Goal: Task Accomplishment & Management: Complete application form

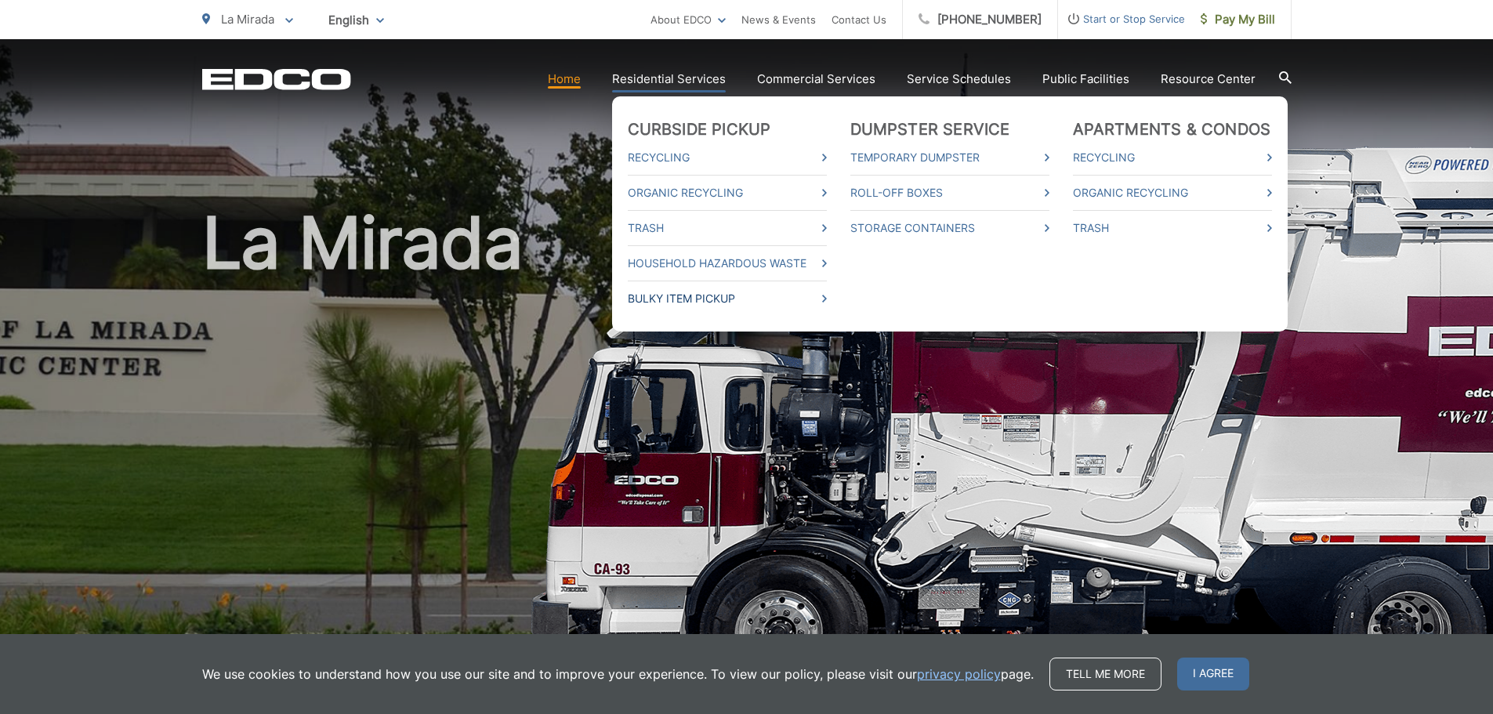
click at [690, 296] on link "Bulky Item Pickup" at bounding box center [727, 298] width 199 height 19
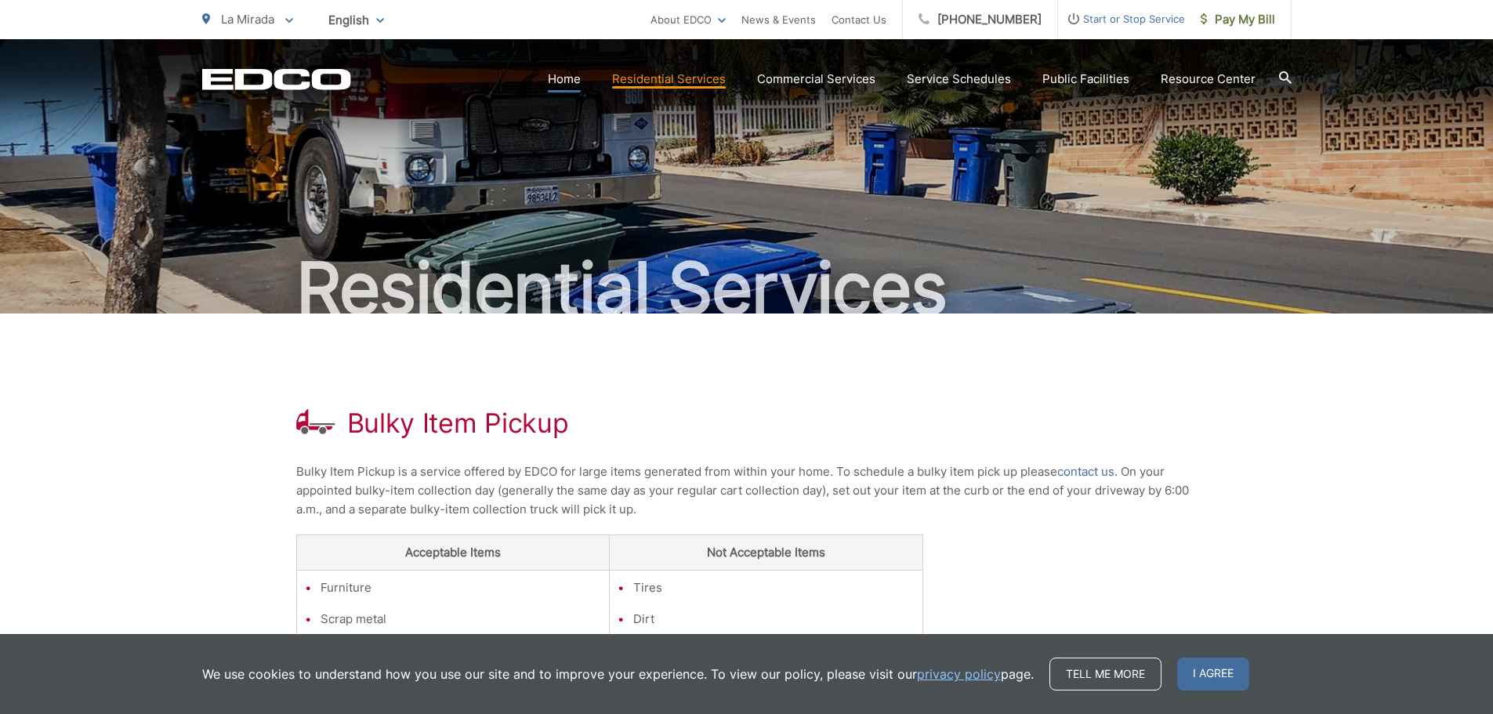
click at [570, 78] on link "Home" at bounding box center [564, 79] width 33 height 19
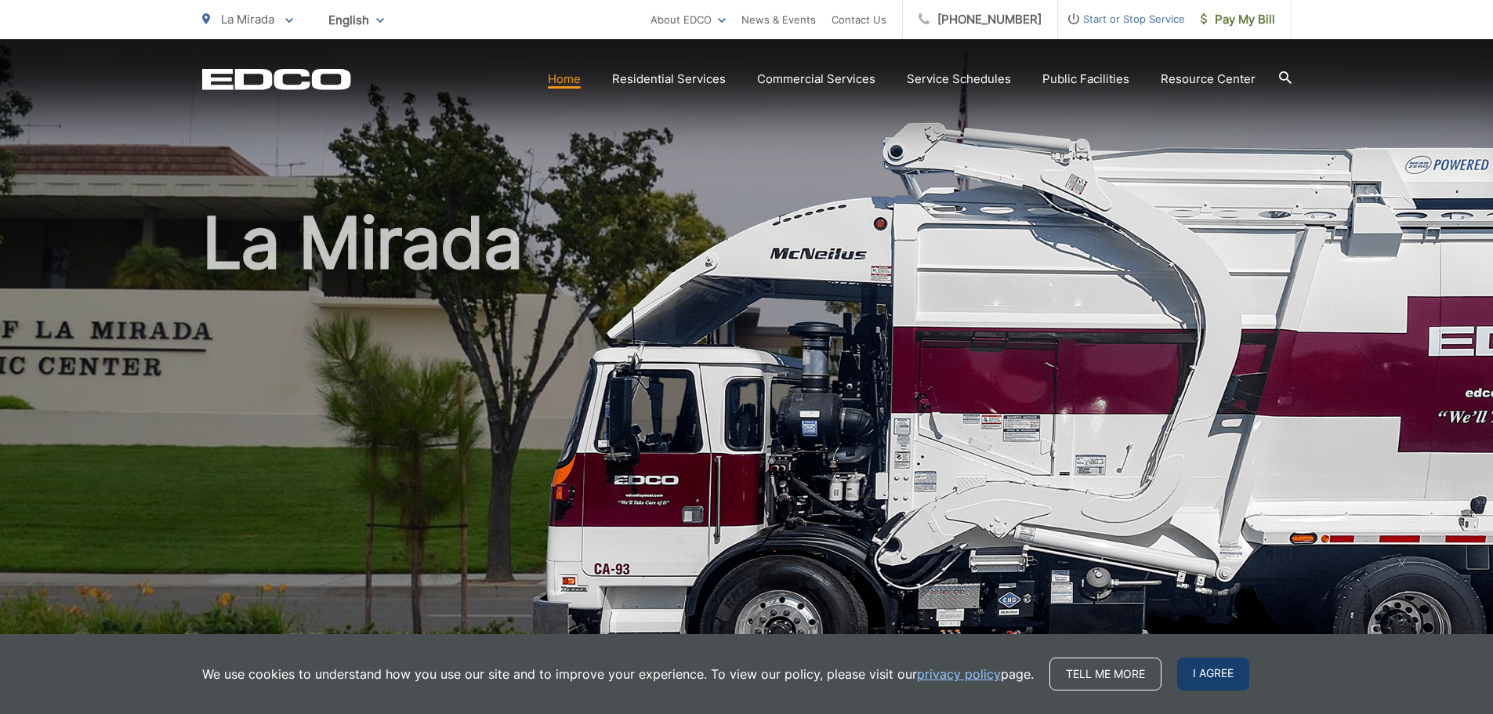
click at [1207, 677] on span "I agree" at bounding box center [1213, 673] width 72 height 33
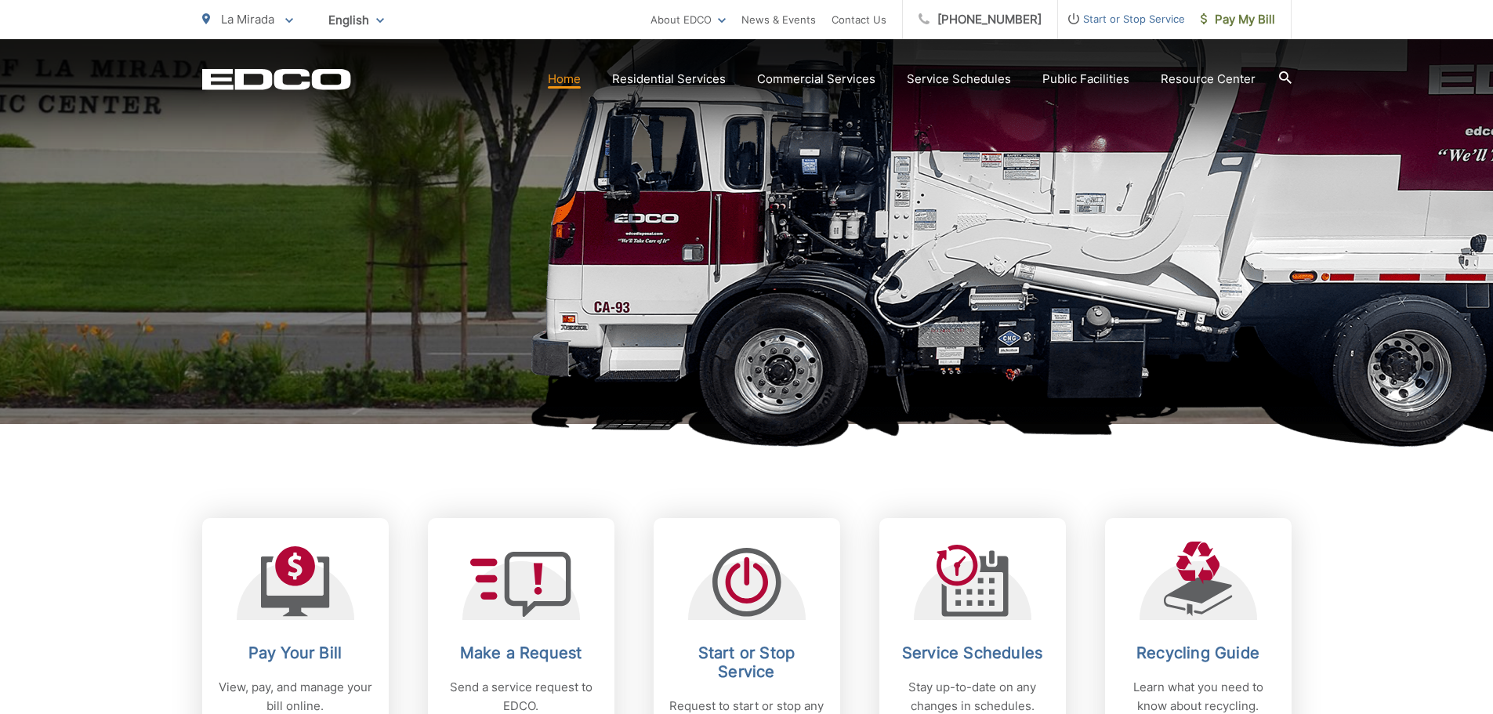
scroll to position [392, 0]
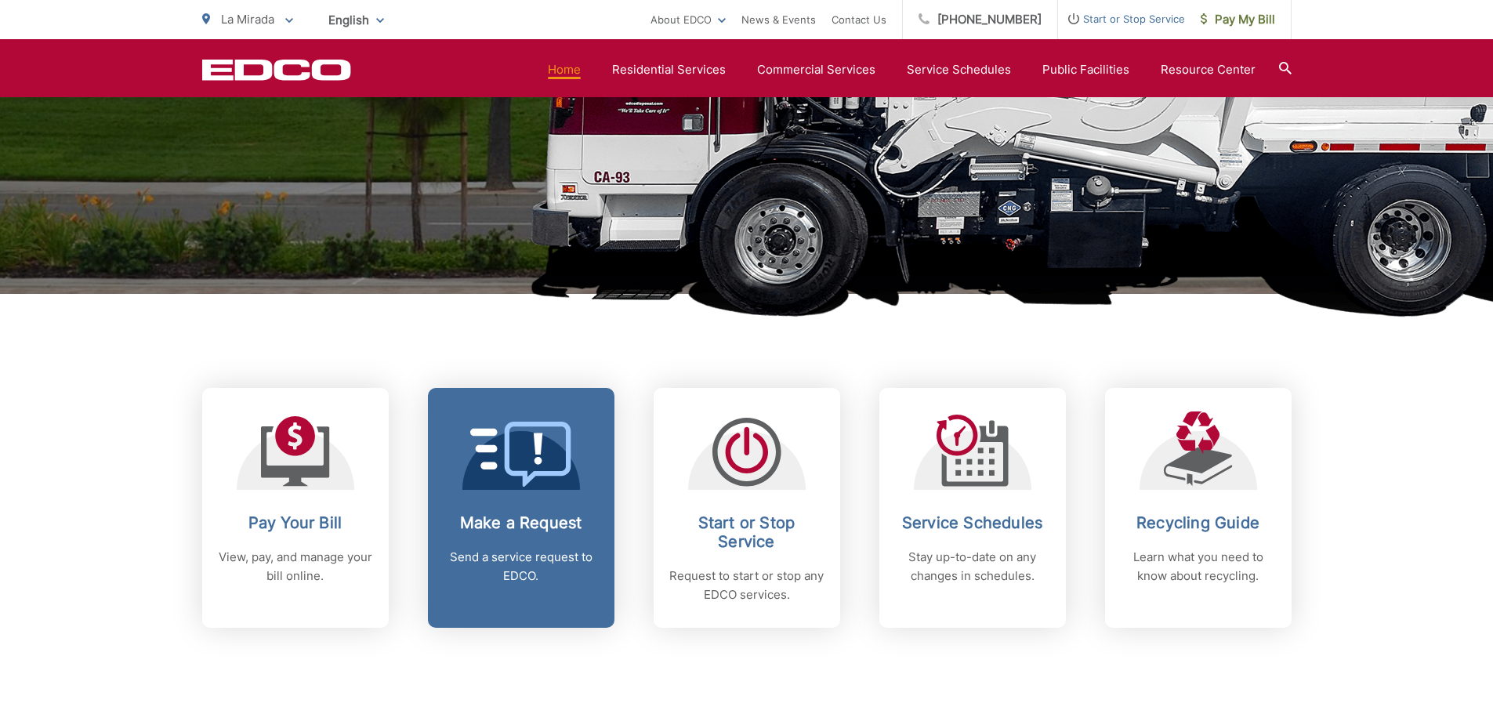
click at [540, 461] on icon at bounding box center [506, 449] width 73 height 42
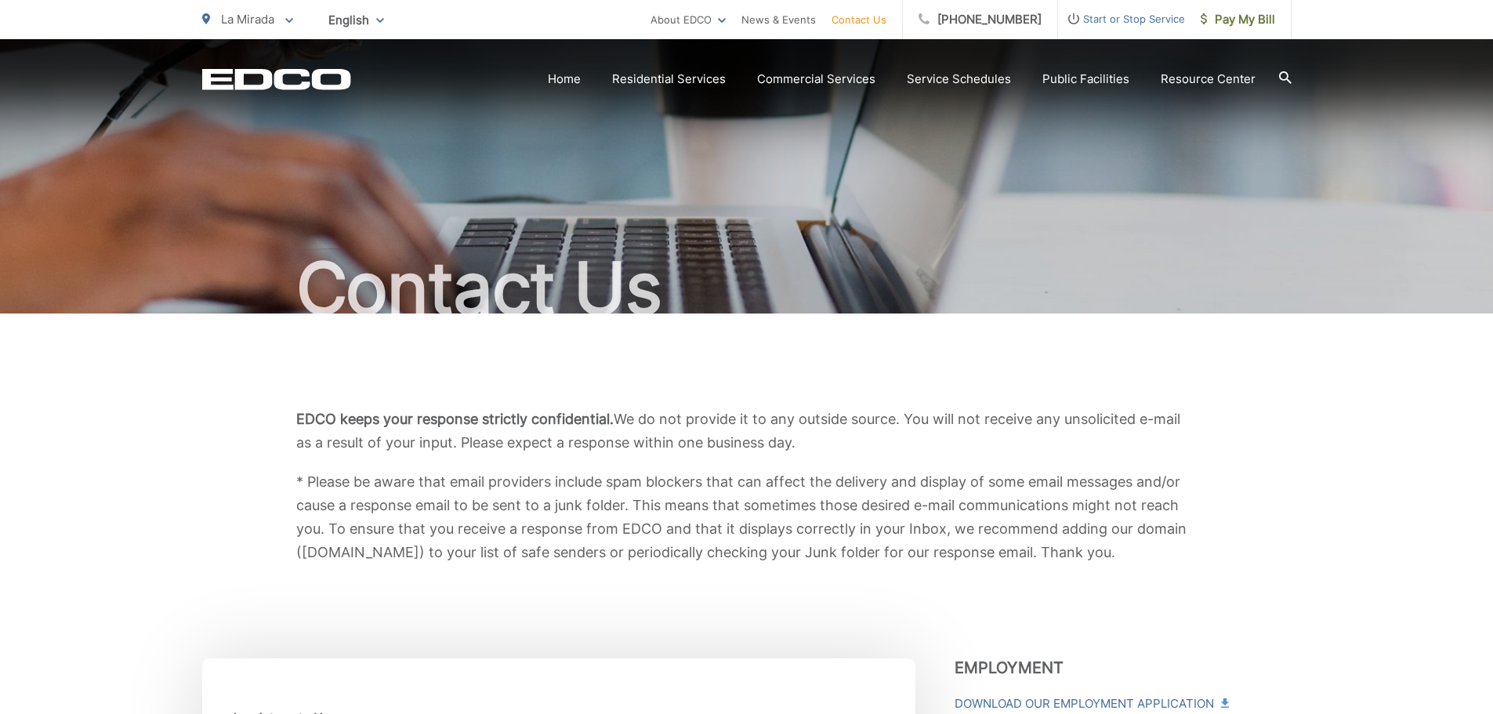
scroll to position [392, 0]
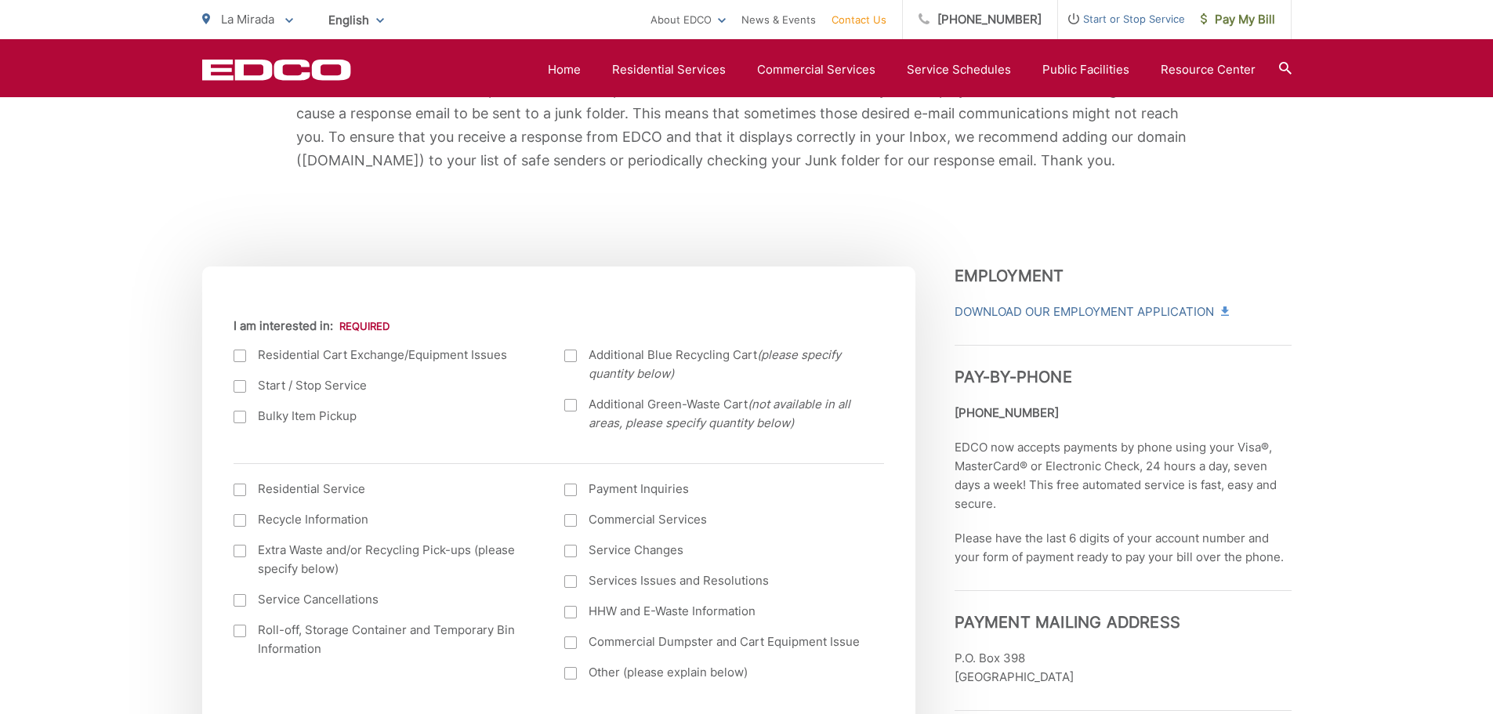
click at [240, 415] on div at bounding box center [239, 417] width 13 height 13
click at [0, 0] on input "Bulky Item Pickup" at bounding box center [0, 0] width 0 height 0
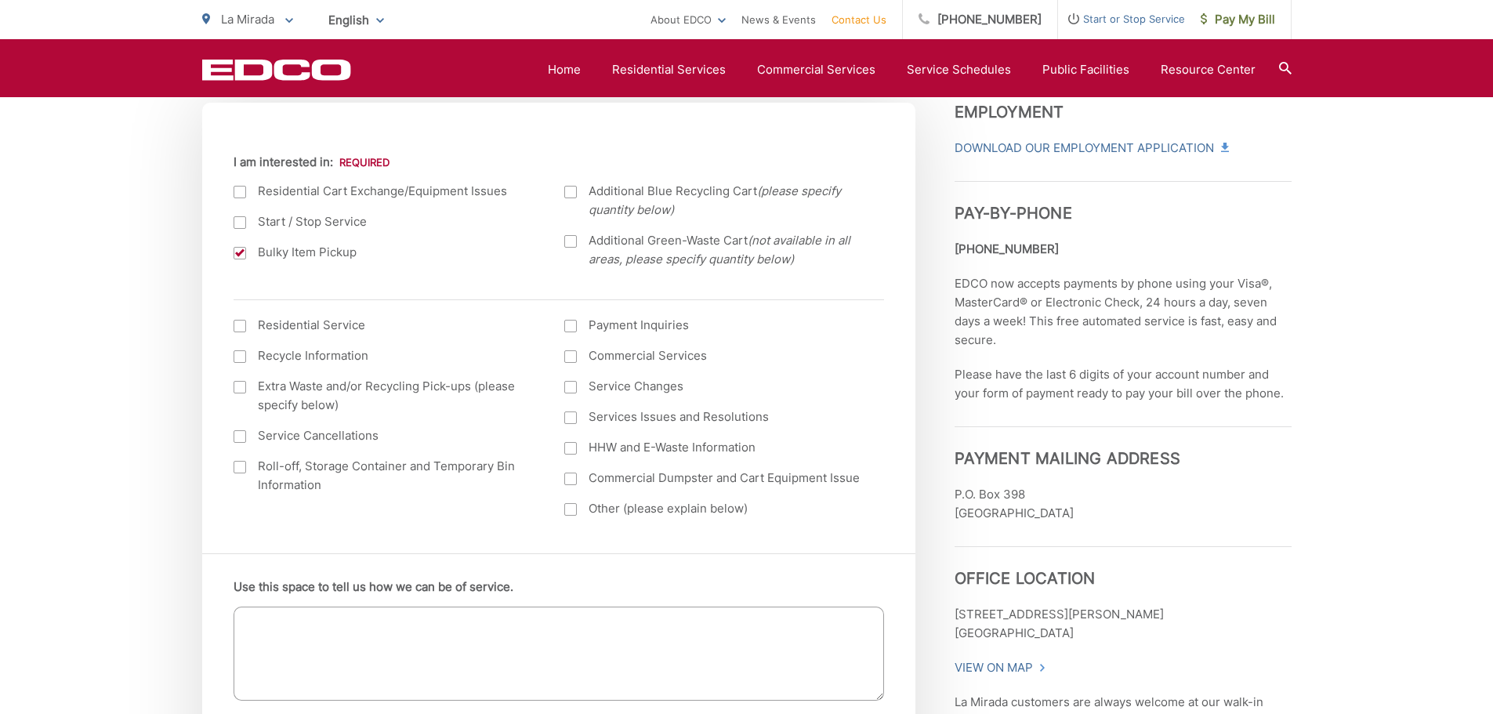
scroll to position [548, 0]
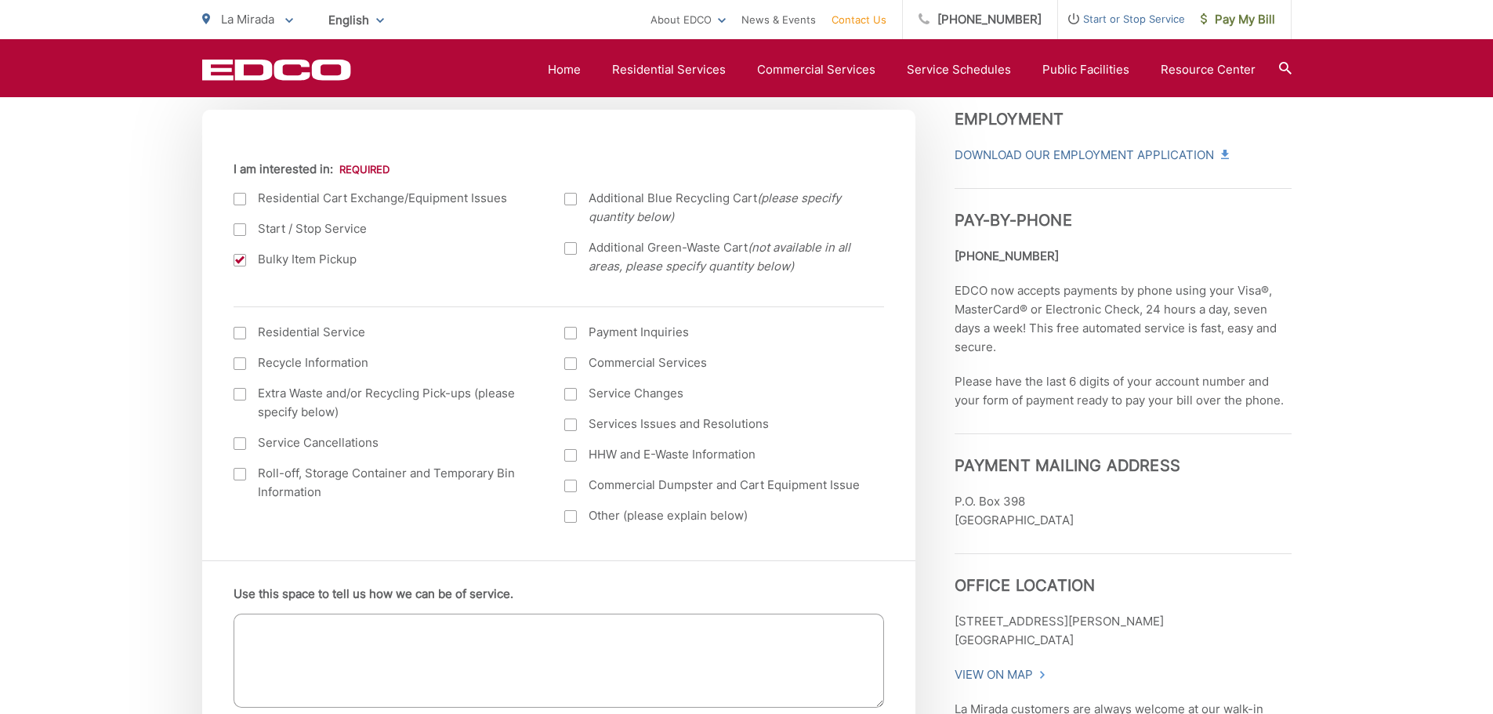
click at [503, 631] on textarea "Use this space to tell us how we can be of service." at bounding box center [558, 660] width 650 height 94
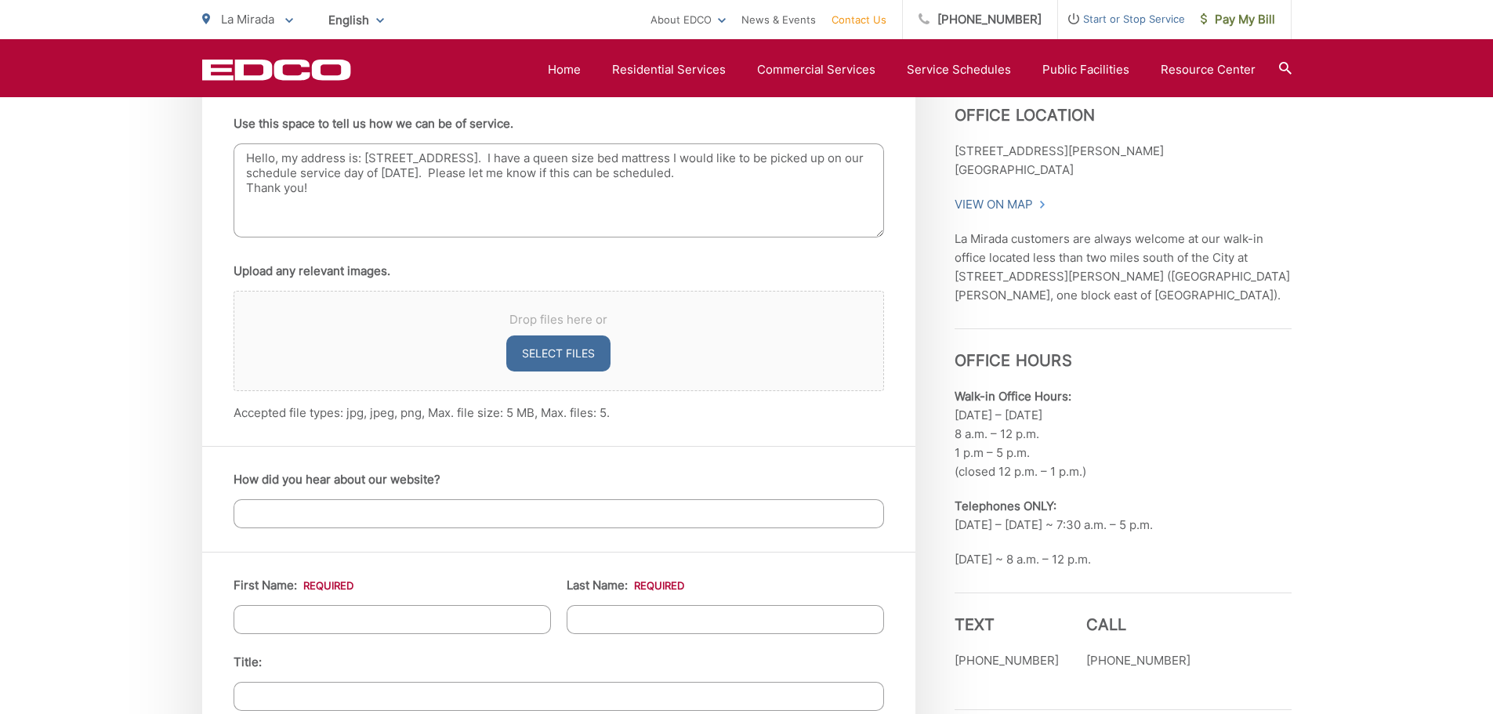
scroll to position [1410, 0]
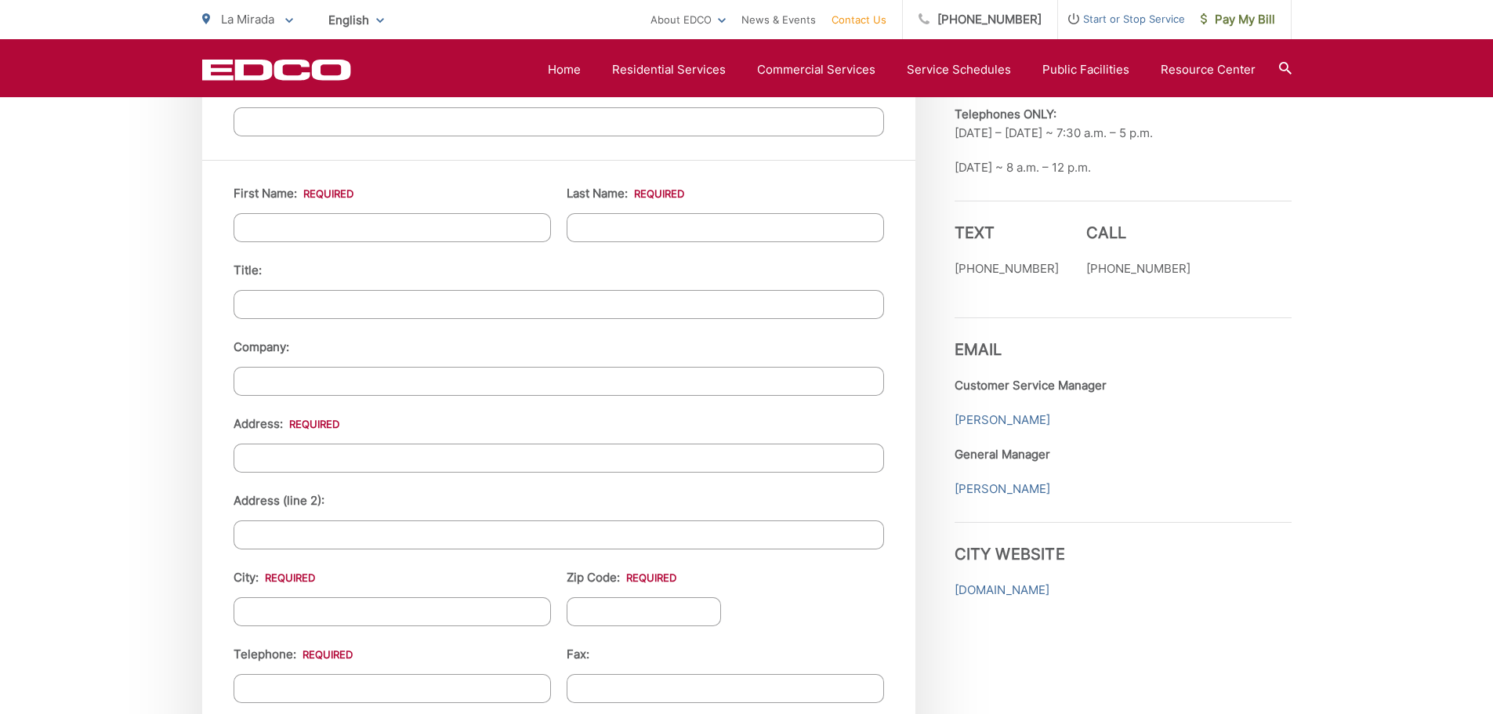
type textarea "Hello, my address is: [STREET_ADDRESS]. I have a queen size bed mattress I woul…"
click at [476, 231] on input "First Name: *" at bounding box center [391, 227] width 317 height 29
type input "[PERSON_NAME]"
type input "[STREET_ADDRESS]"
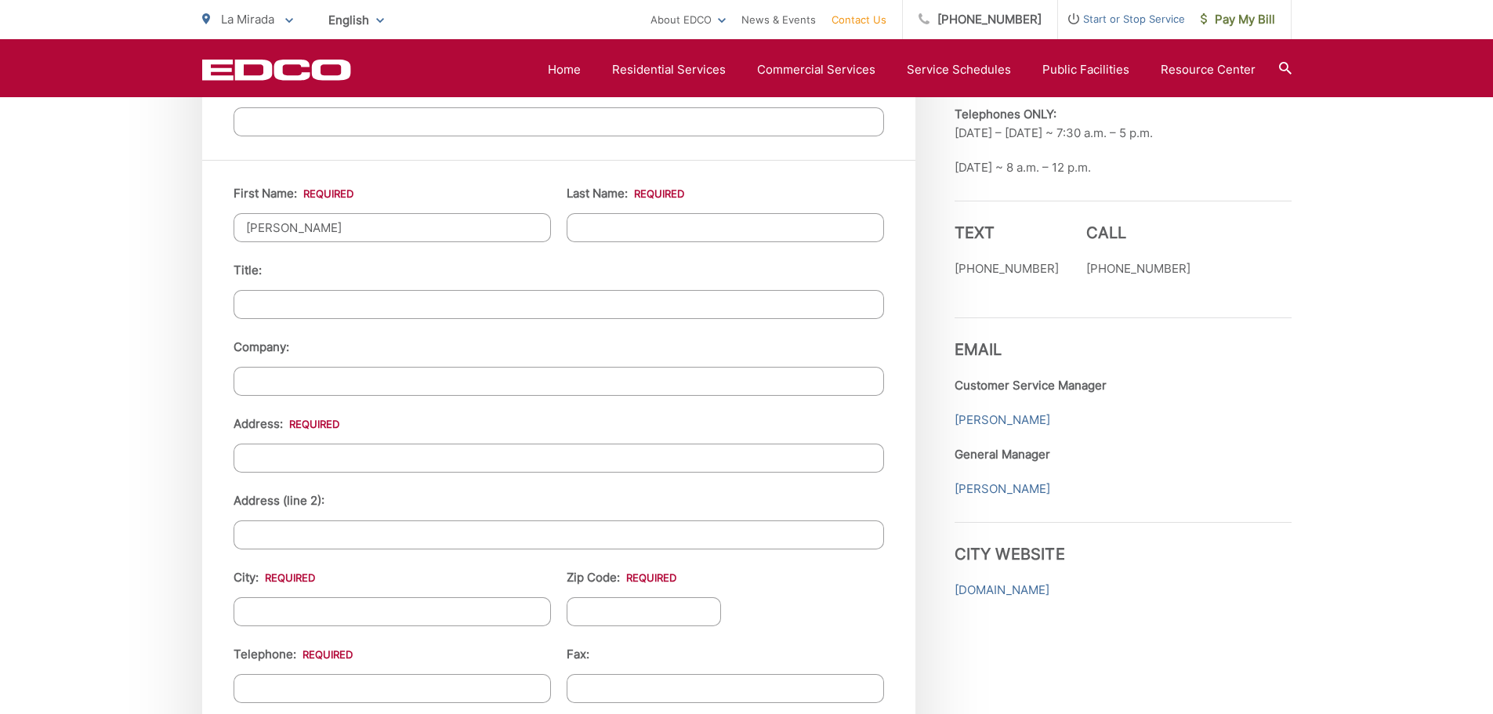
type input "La Mirada"
type input "90638"
type input "7146553671"
type input "[EMAIL_ADDRESS][DOMAIN_NAME]"
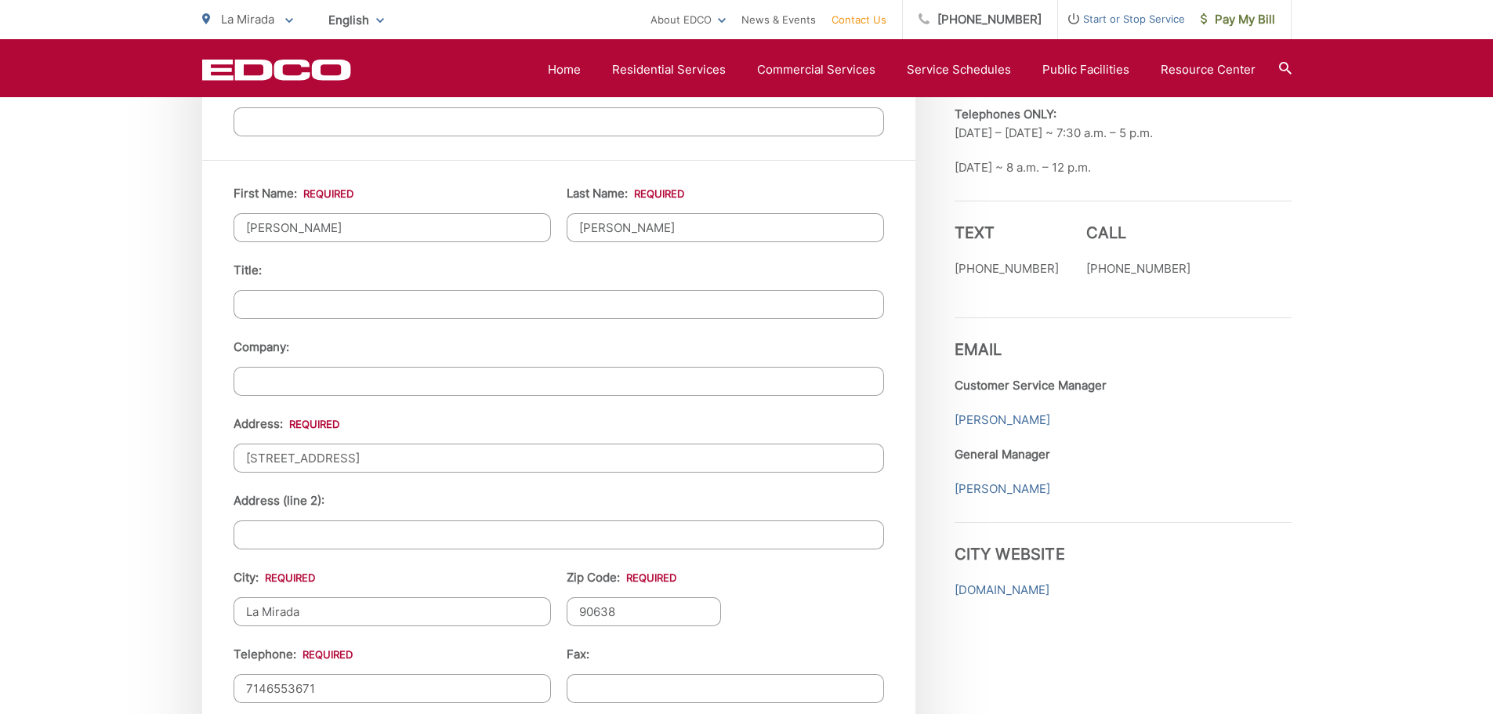
type input "[PHONE_NUMBER]"
click at [157, 283] on div "EDCO keeps your response strictly confidential. We do not provide it to any out…" at bounding box center [746, 110] width 1493 height 2414
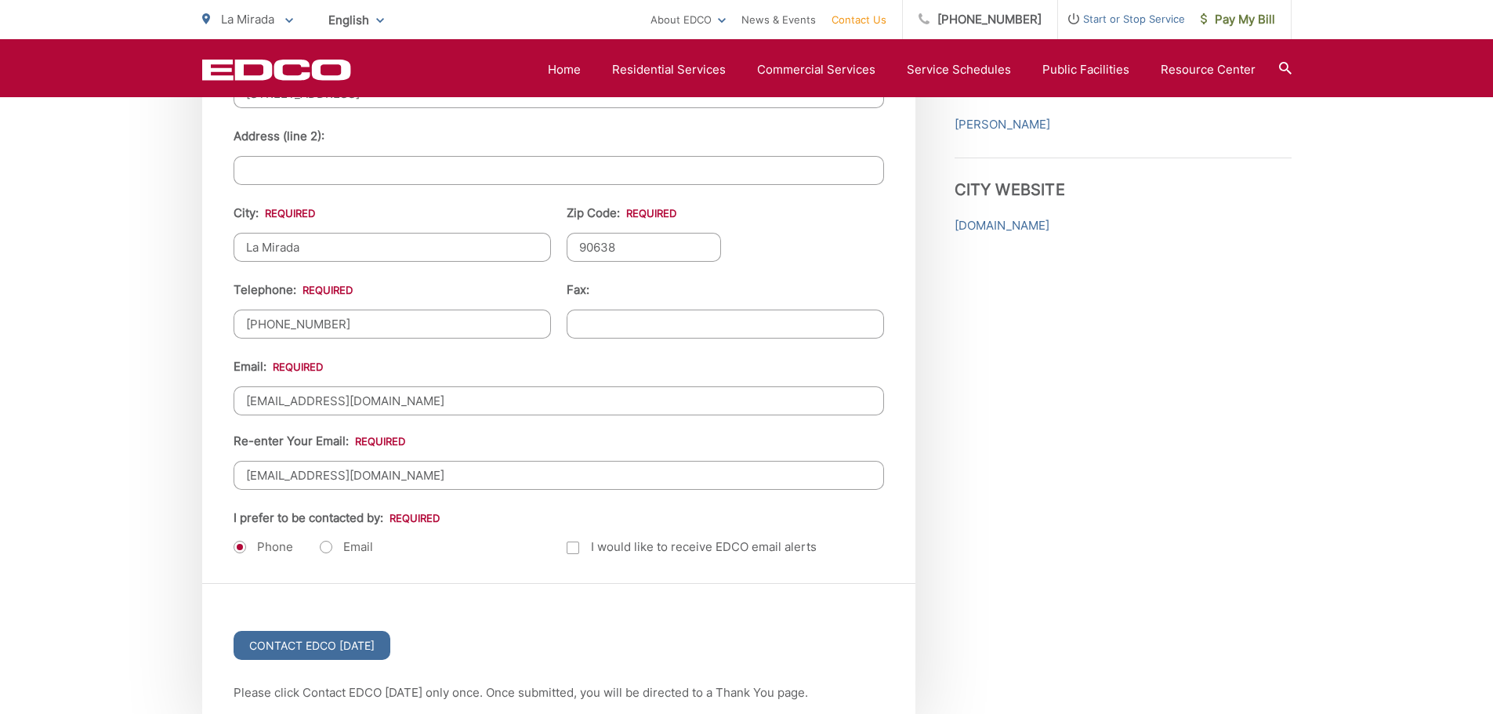
scroll to position [1802, 0]
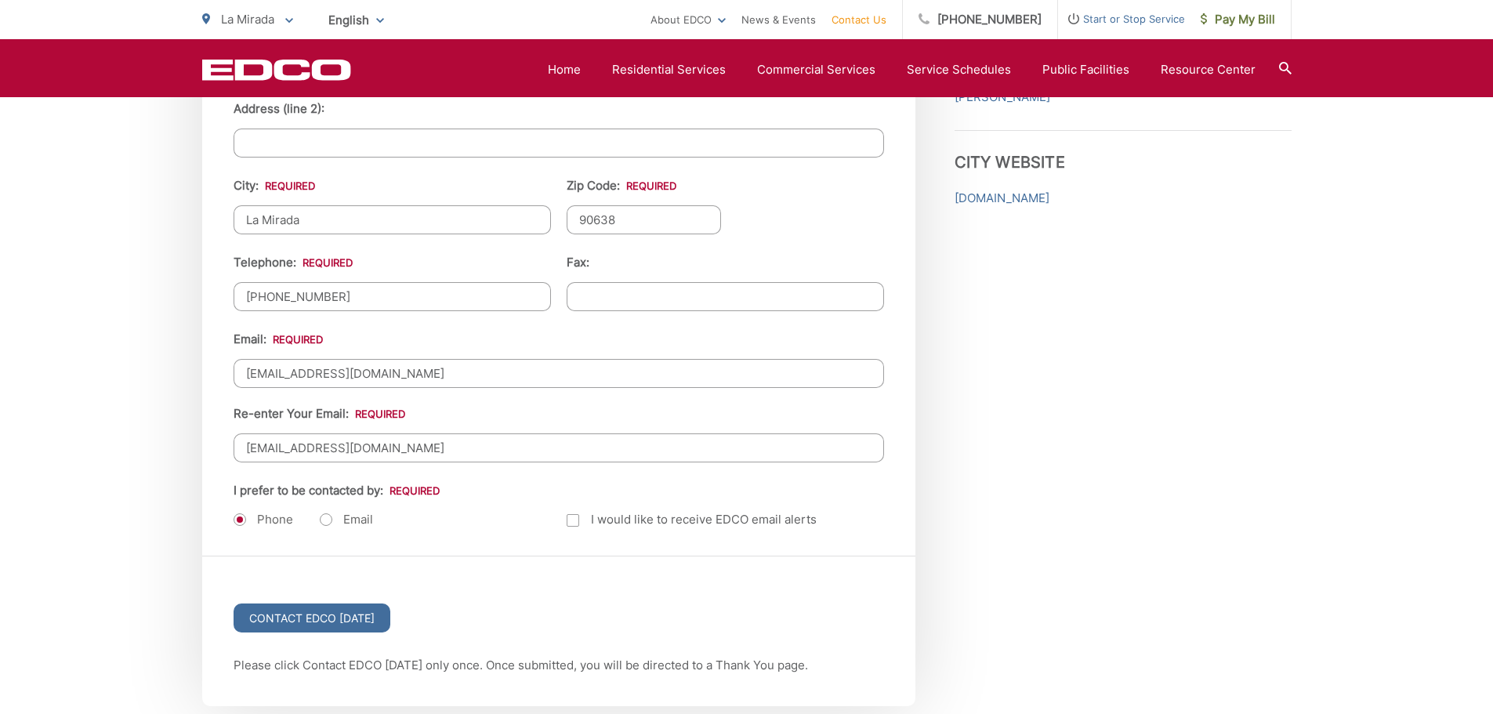
click at [327, 519] on label "Email" at bounding box center [346, 520] width 53 height 16
radio input "true"
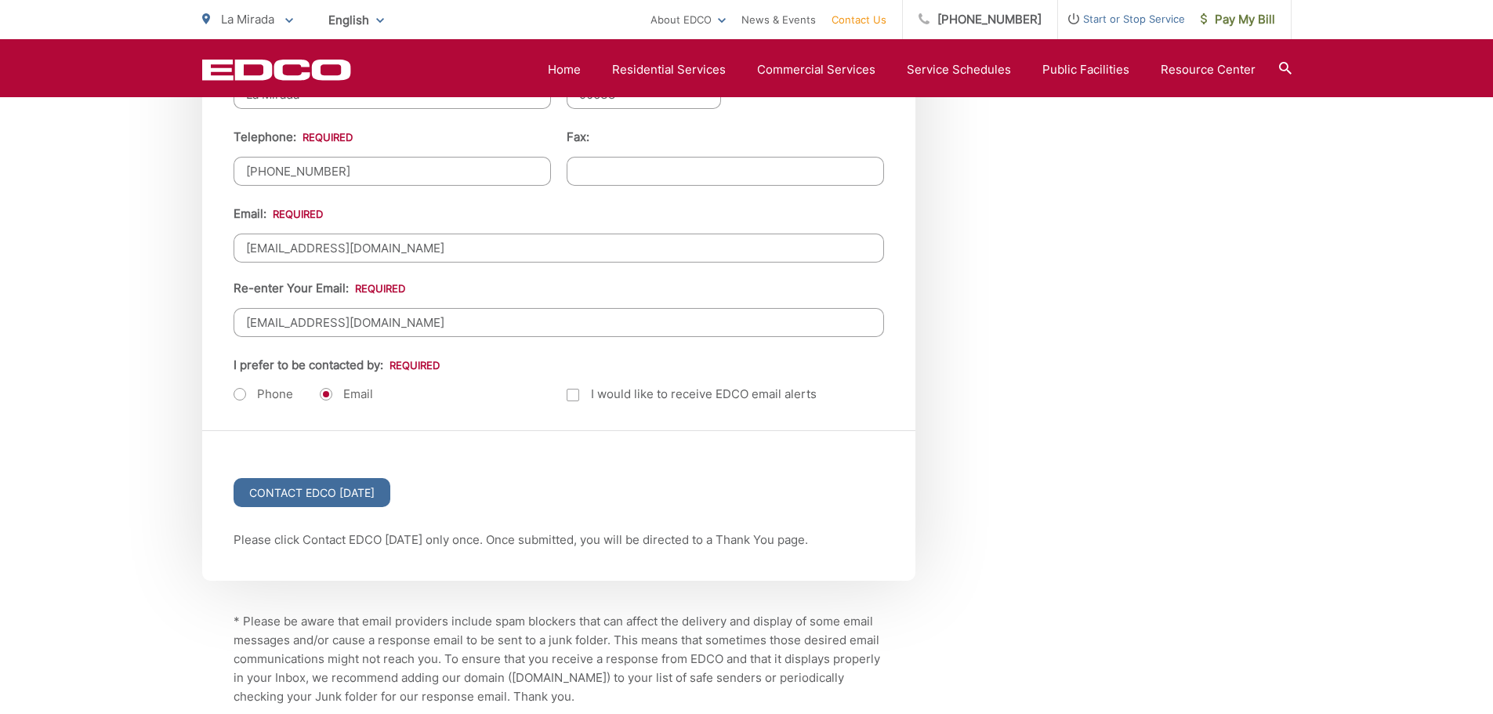
scroll to position [2037, 0]
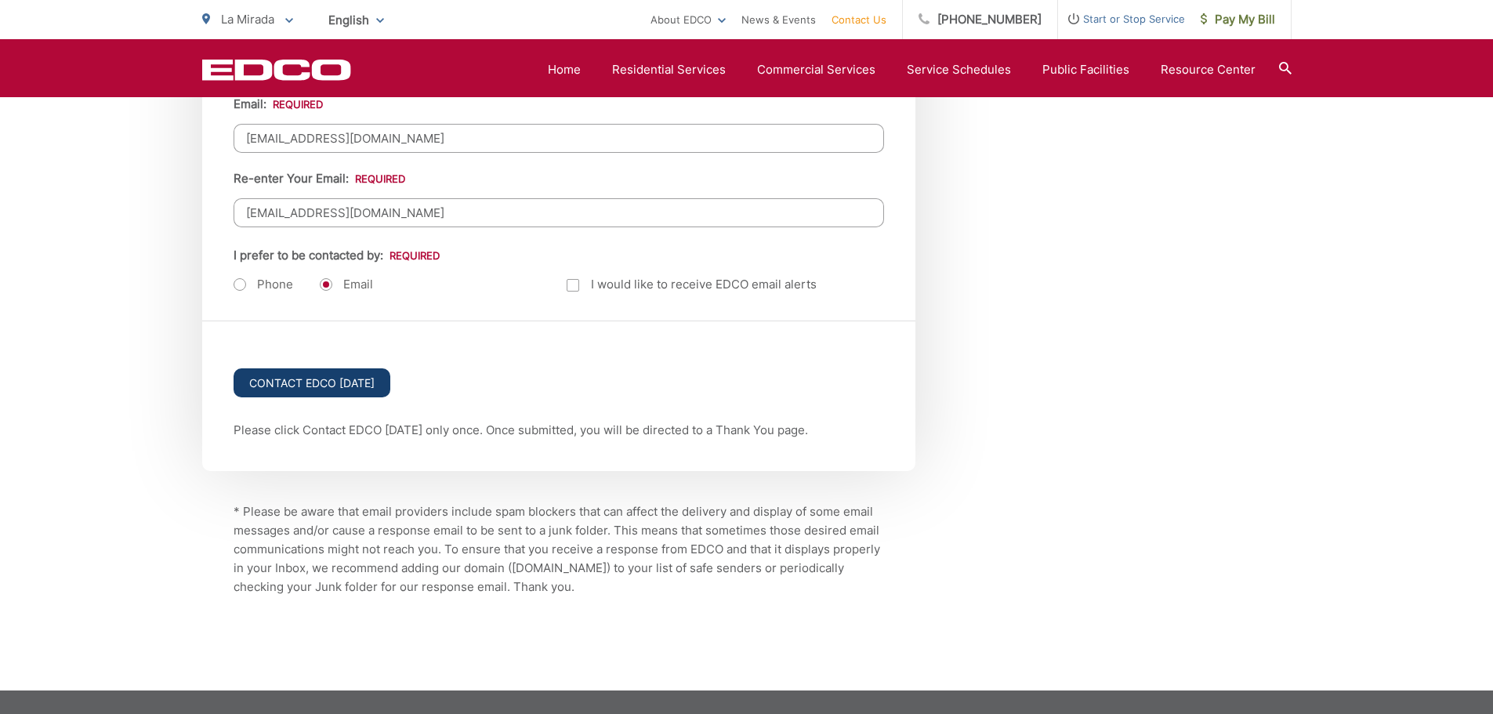
click at [342, 384] on input "Contact EDCO [DATE]" at bounding box center [311, 382] width 157 height 29
